Goal: Task Accomplishment & Management: Complete application form

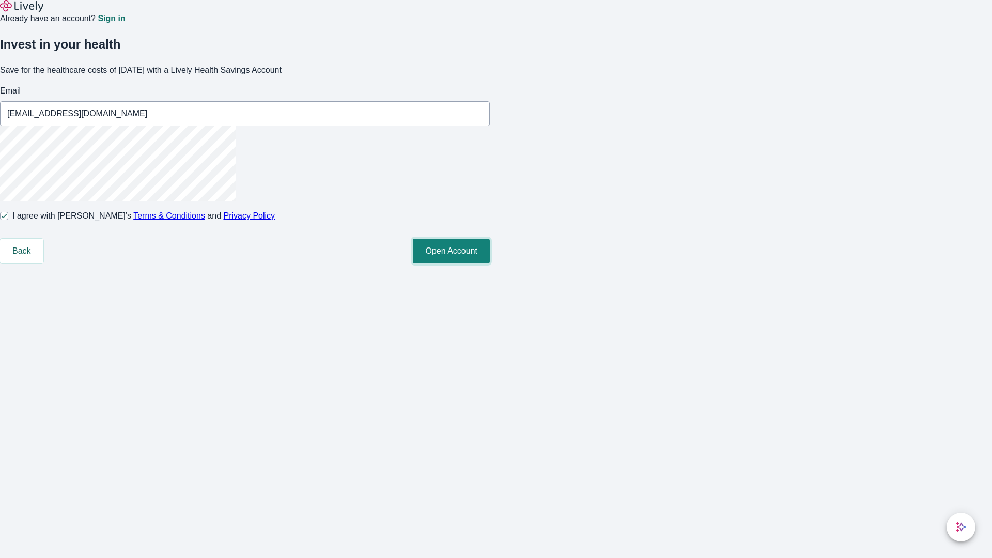
click at [490, 264] on button "Open Account" at bounding box center [451, 251] width 77 height 25
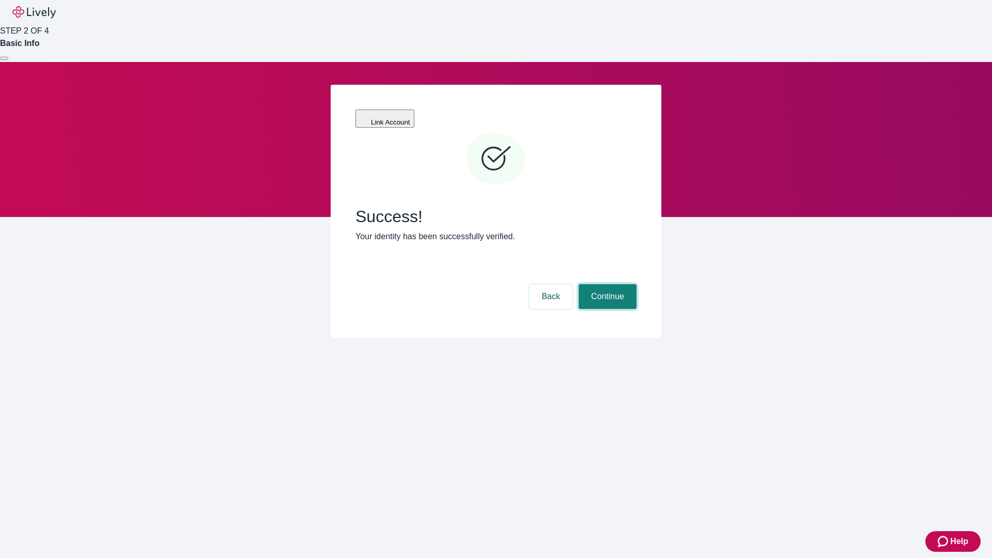
click at [606, 284] on button "Continue" at bounding box center [608, 296] width 58 height 25
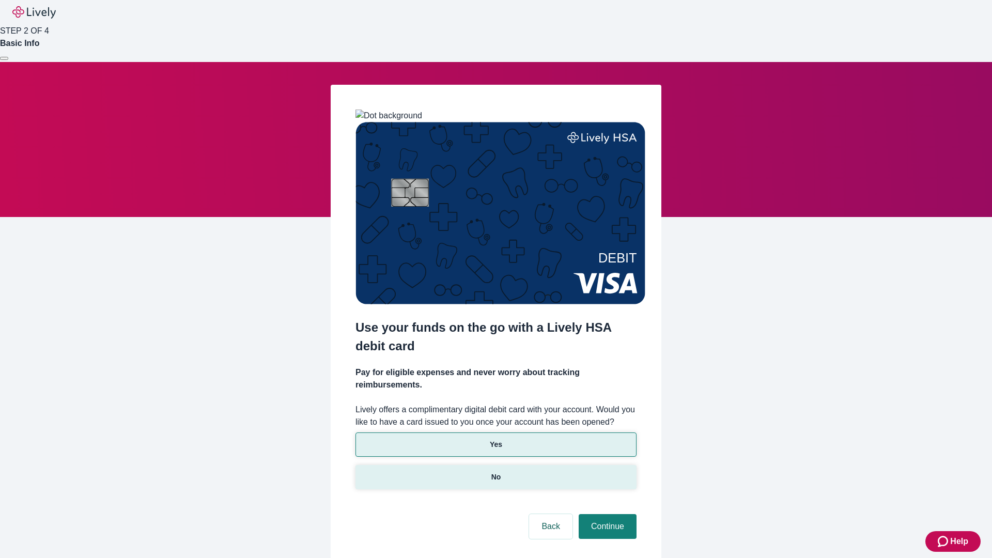
click at [496, 472] on p "No" at bounding box center [496, 477] width 10 height 11
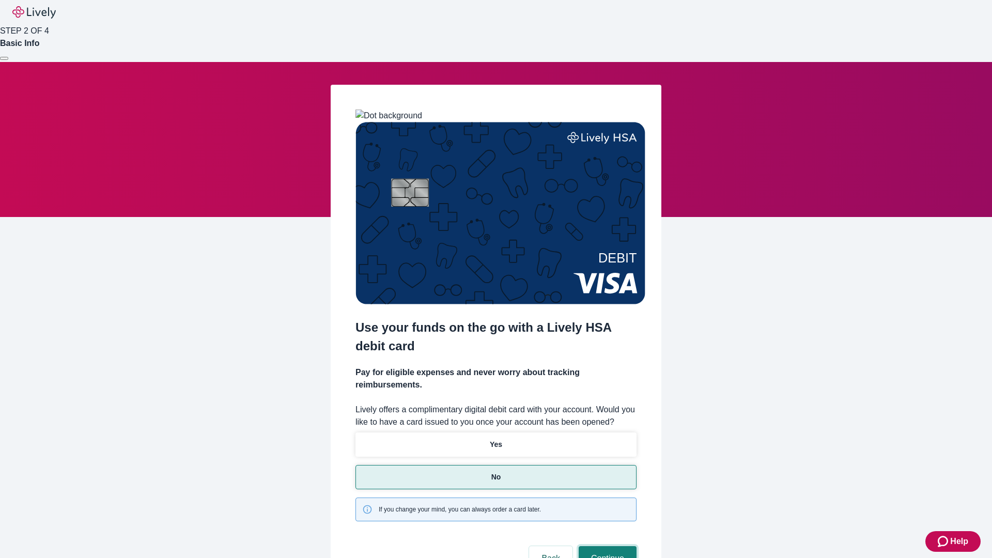
click at [606, 546] on button "Continue" at bounding box center [608, 558] width 58 height 25
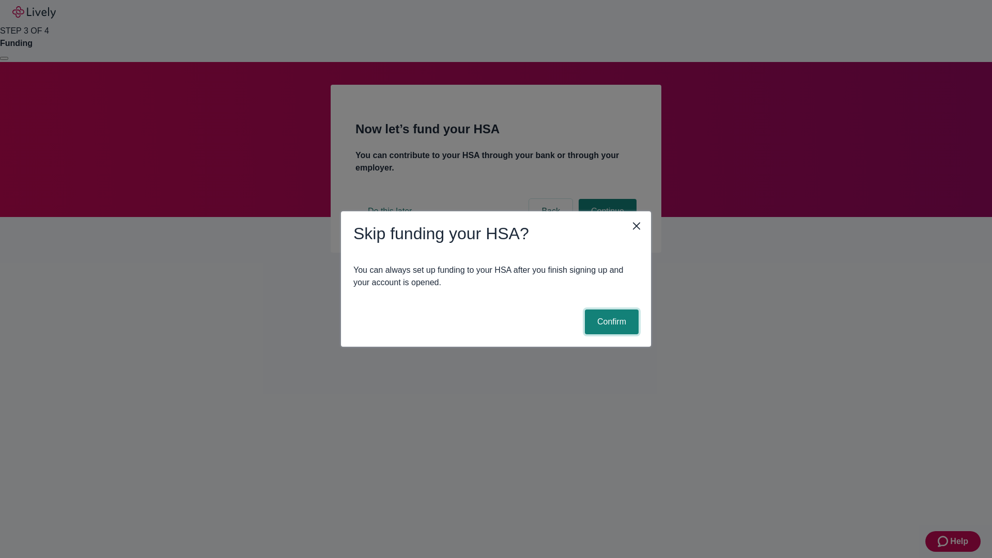
click at [610, 322] on button "Confirm" at bounding box center [612, 322] width 54 height 25
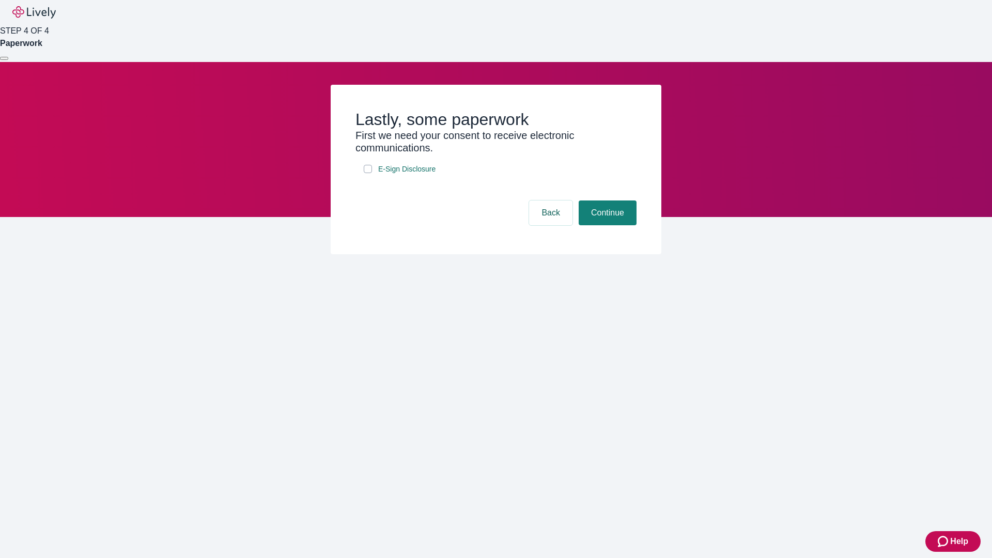
click at [368, 173] on input "E-Sign Disclosure" at bounding box center [368, 169] width 8 height 8
checkbox input "true"
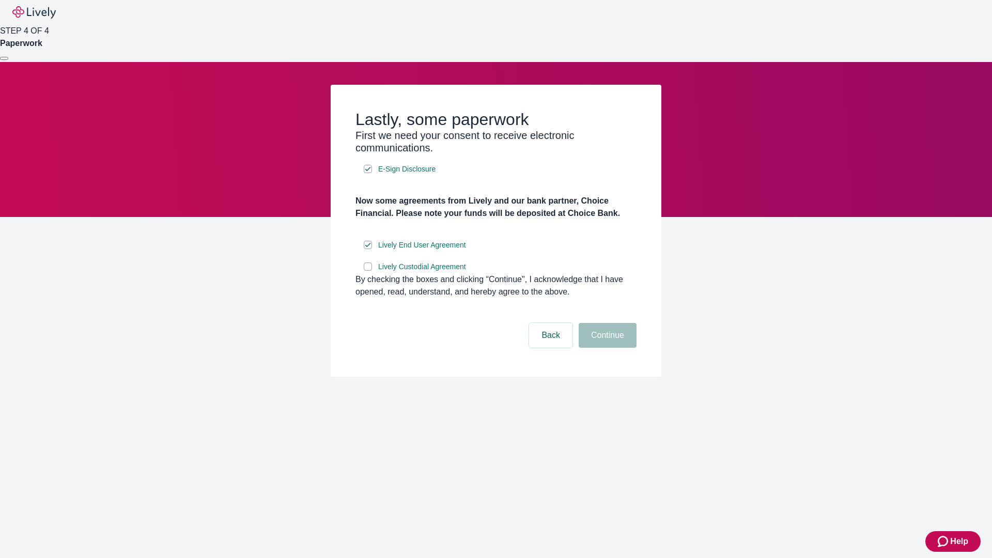
click at [368, 271] on input "Lively Custodial Agreement" at bounding box center [368, 266] width 8 height 8
checkbox input "true"
click at [606, 348] on button "Continue" at bounding box center [608, 335] width 58 height 25
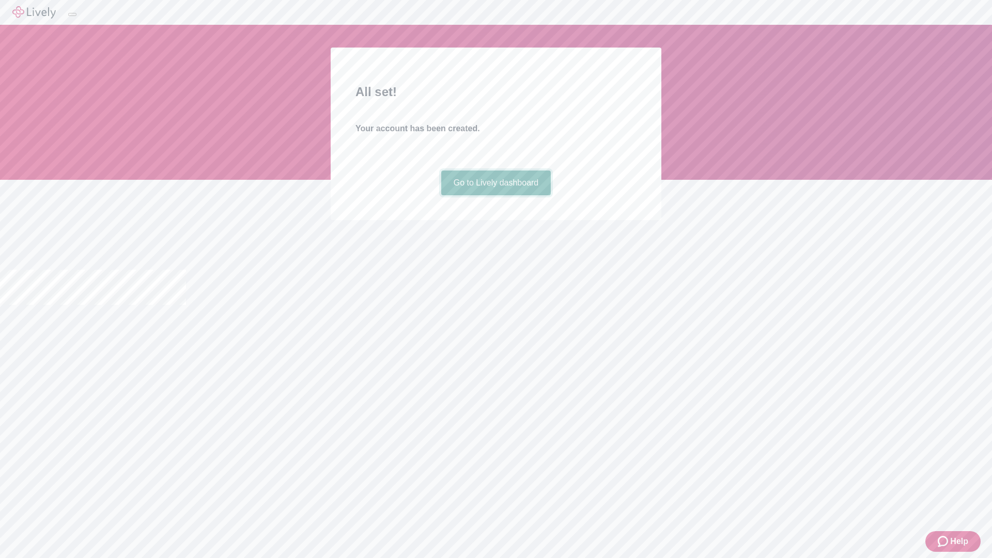
click at [496, 195] on link "Go to Lively dashboard" at bounding box center [496, 183] width 110 height 25
